Goal: Information Seeking & Learning: Learn about a topic

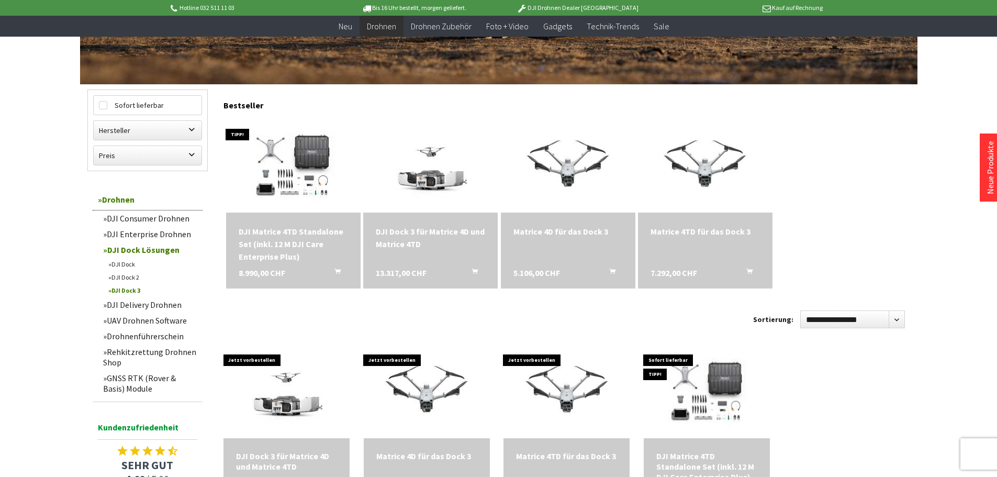
scroll to position [262, 0]
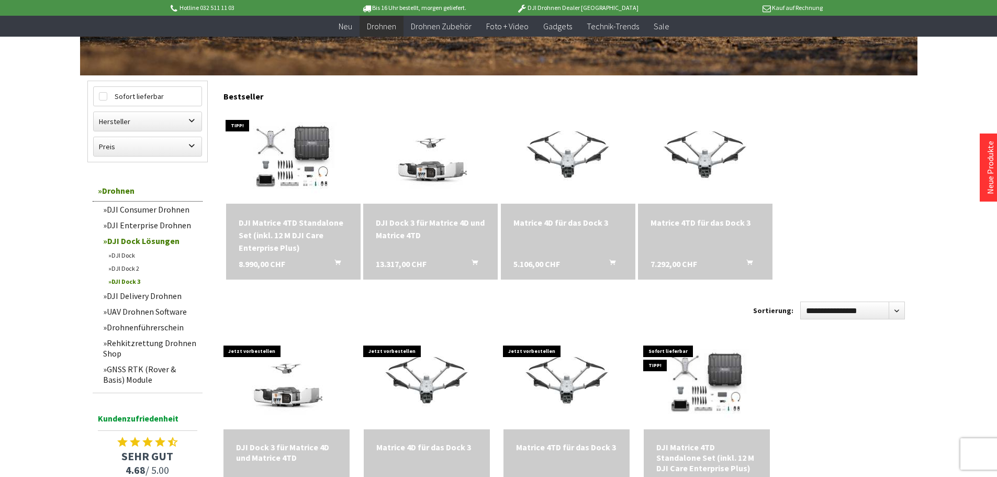
click at [429, 221] on div "DJI Dock 3 für Matrice 4D und Matrice 4TD" at bounding box center [430, 228] width 109 height 25
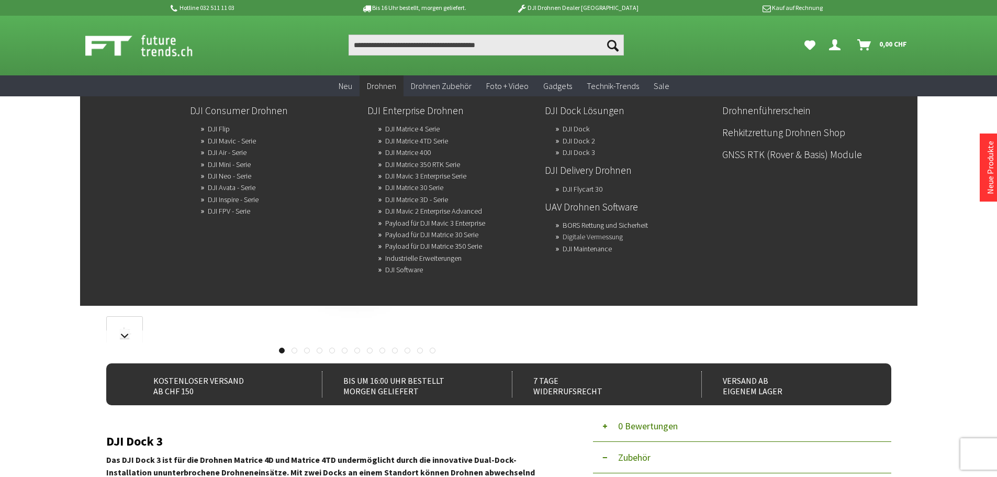
click at [574, 237] on link "Digitale Vermessung" at bounding box center [593, 236] width 60 height 15
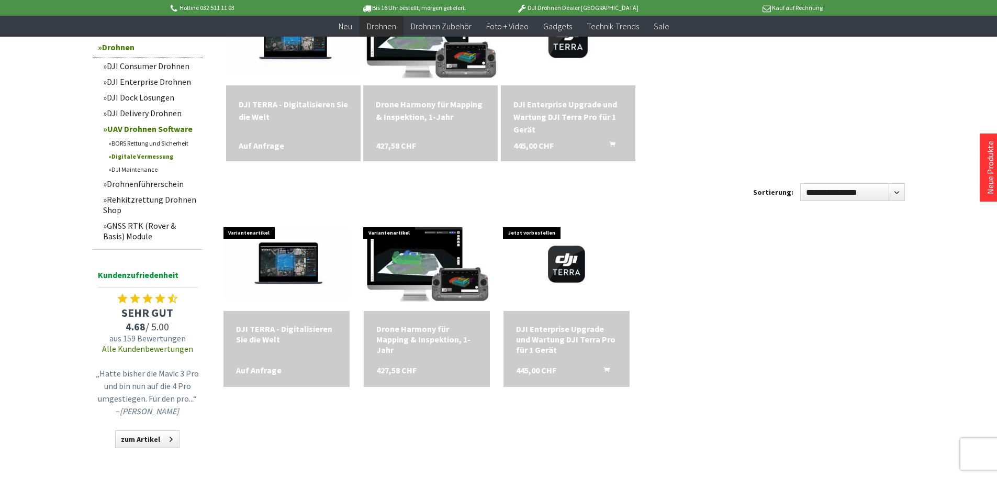
scroll to position [209, 0]
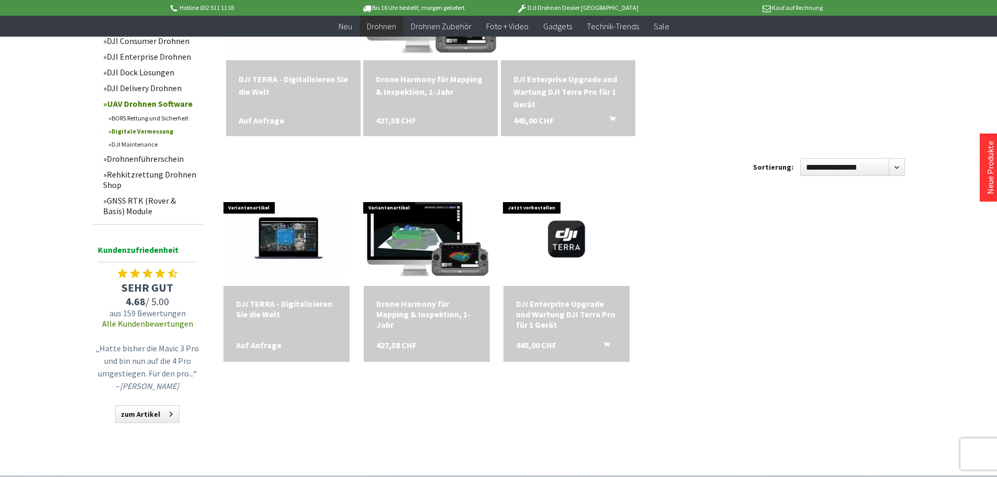
click at [421, 83] on div "Drone Harmony für Mapping & Inspektion, 1-Jahr" at bounding box center [430, 85] width 109 height 25
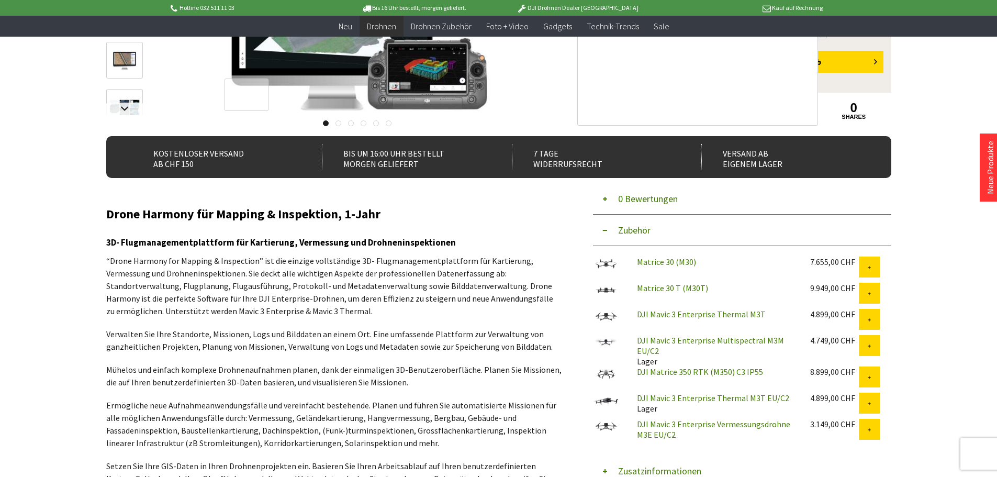
scroll to position [209, 0]
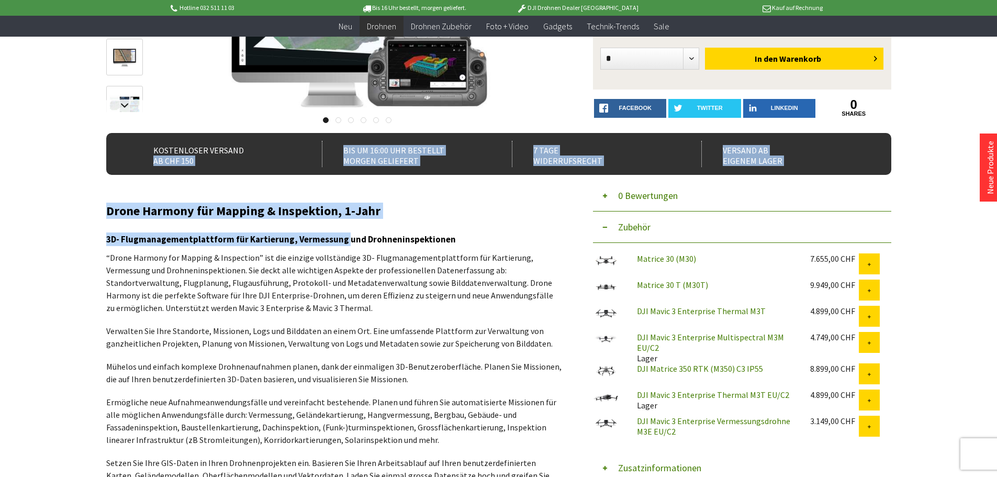
drag, startPoint x: 342, startPoint y: 241, endPoint x: 103, endPoint y: 237, distance: 239.8
click at [113, 238] on h3 "3D- Flugmanagementplattform für Kartierung, Vermessung und Drohneninspektionen" at bounding box center [333, 239] width 455 height 14
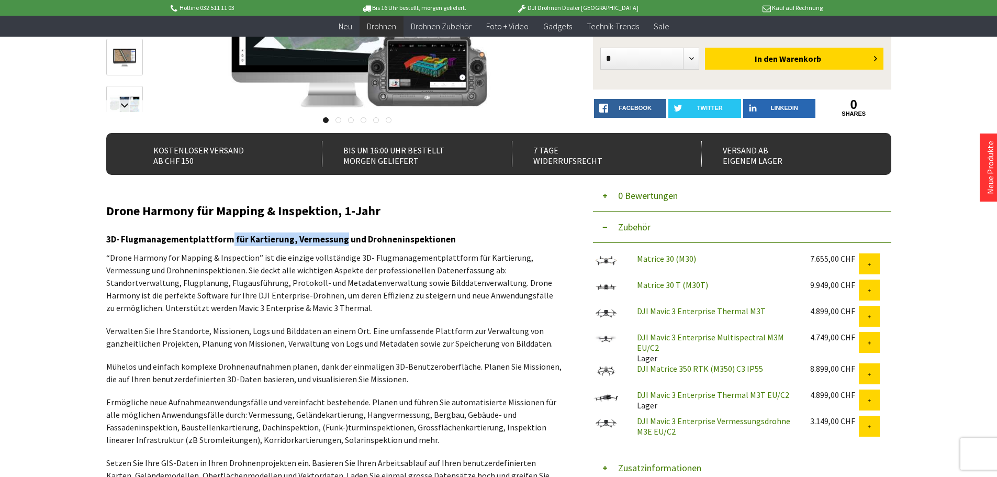
drag, startPoint x: 338, startPoint y: 239, endPoint x: 229, endPoint y: 239, distance: 109.4
click at [229, 239] on h3 "3D- Flugmanagementplattform für Kartierung, Vermessung und Drohneninspektionen" at bounding box center [333, 239] width 455 height 14
copy h3 "für Kartierung, Vermessung"
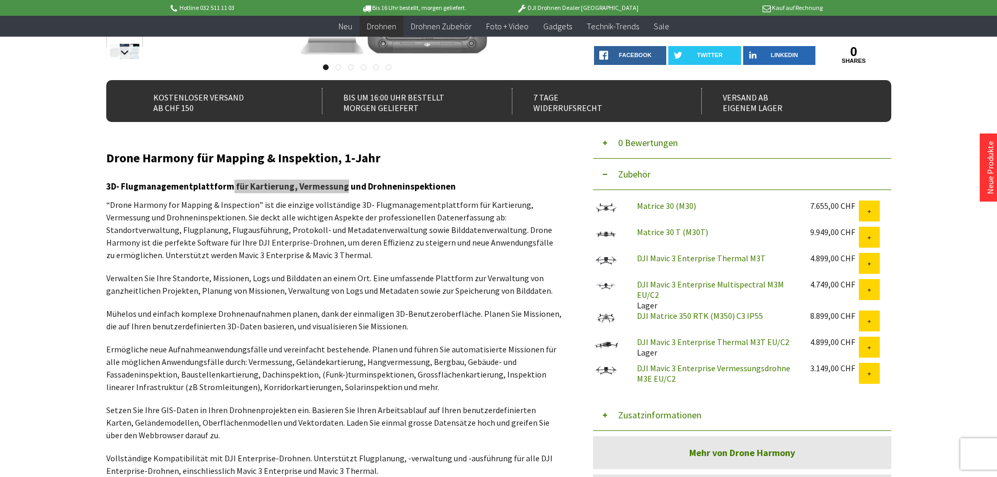
scroll to position [314, 0]
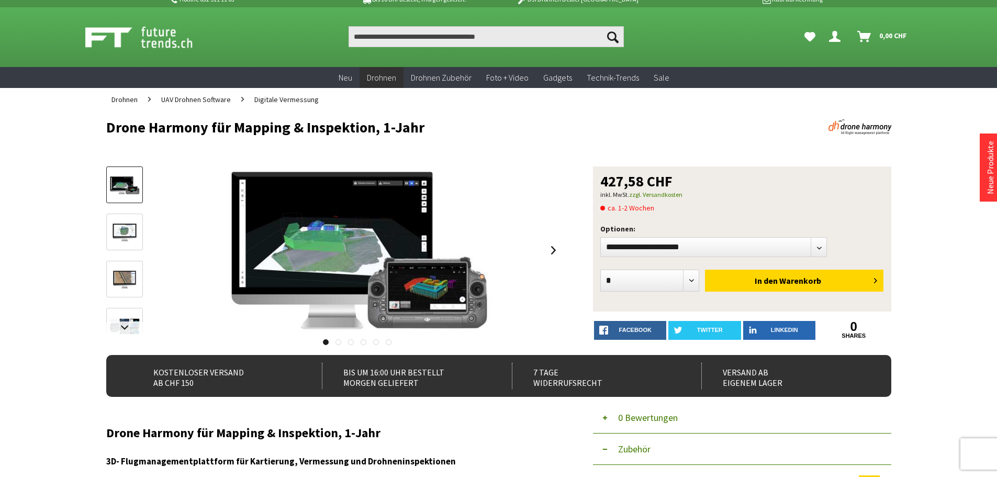
scroll to position [0, 0]
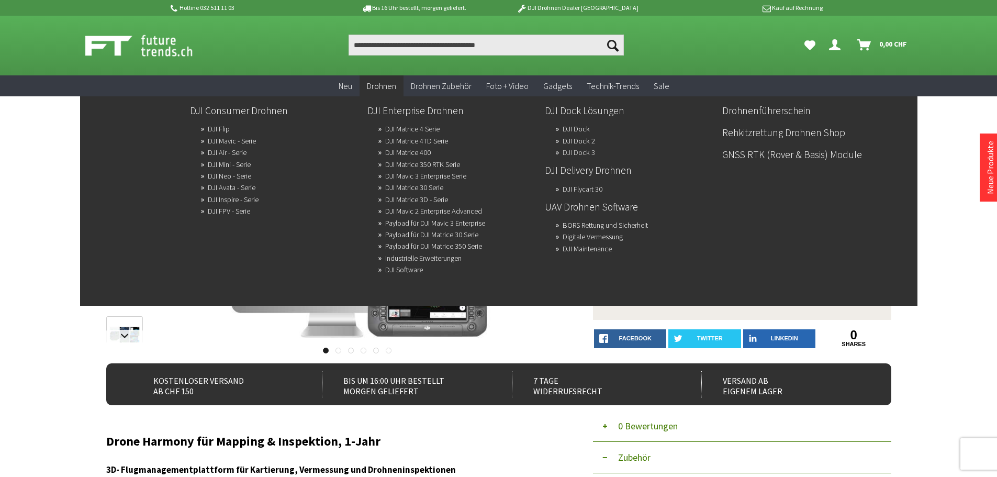
click at [580, 151] on link "DJI Dock 3" at bounding box center [579, 152] width 32 height 15
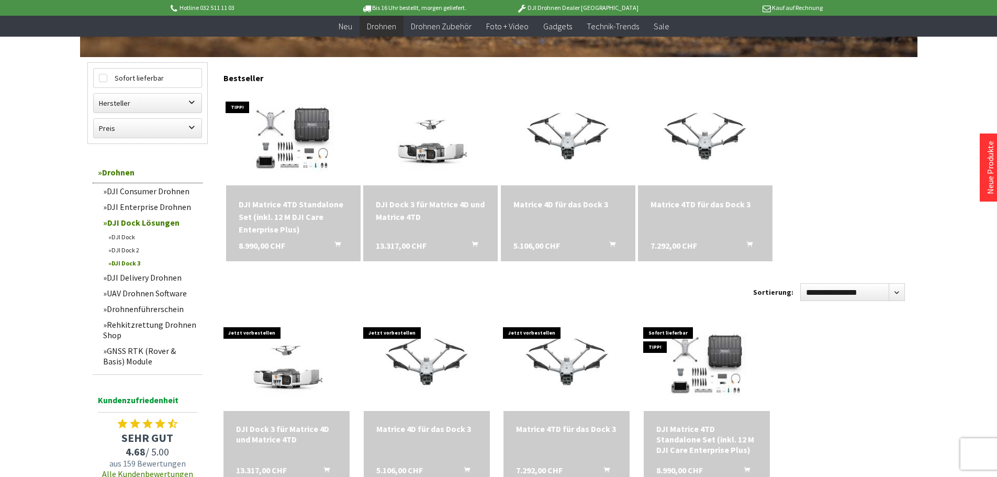
scroll to position [262, 0]
